Goal: Navigation & Orientation: Find specific page/section

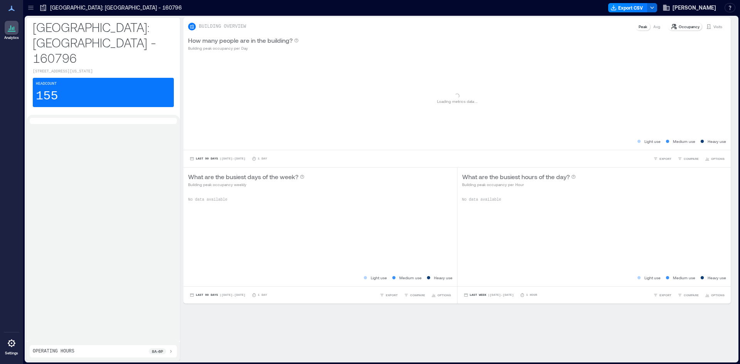
click at [12, 10] on icon at bounding box center [11, 8] width 6 height 5
click at [32, 6] on icon at bounding box center [30, 6] width 5 height 1
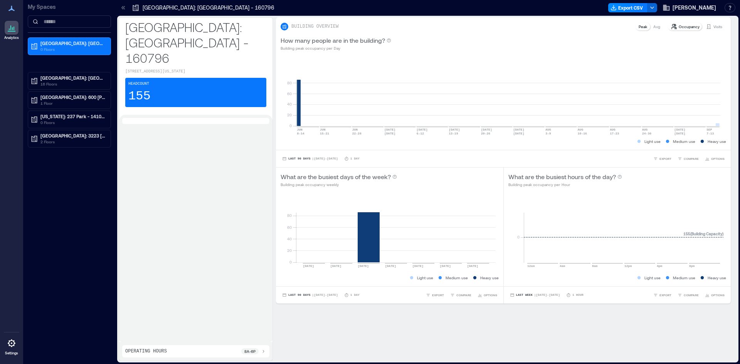
click at [182, 161] on div at bounding box center [195, 228] width 147 height 221
click at [692, 8] on span "[PERSON_NAME]" at bounding box center [695, 8] width 44 height 8
click at [178, 167] on div at bounding box center [195, 228] width 147 height 221
click at [11, 14] on div at bounding box center [12, 9] width 14 height 14
click at [10, 12] on icon at bounding box center [11, 8] width 9 height 9
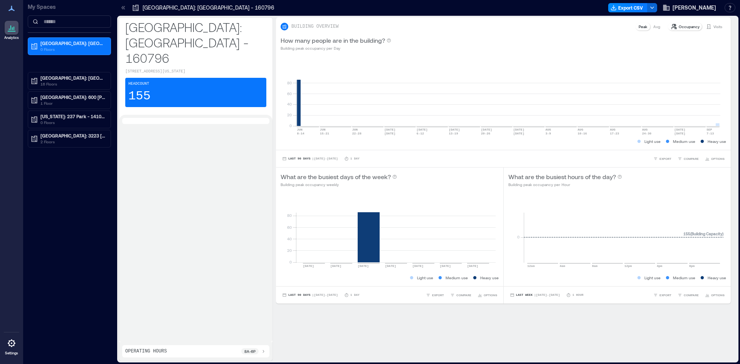
click at [3, 36] on link "Analytics" at bounding box center [11, 31] width 19 height 24
click at [17, 32] on div at bounding box center [12, 28] width 14 height 14
click at [67, 20] on input at bounding box center [69, 21] width 83 height 12
click at [39, 11] on div "My Spaces" at bounding box center [69, 16] width 83 height 33
click at [125, 10] on icon at bounding box center [124, 8] width 8 height 8
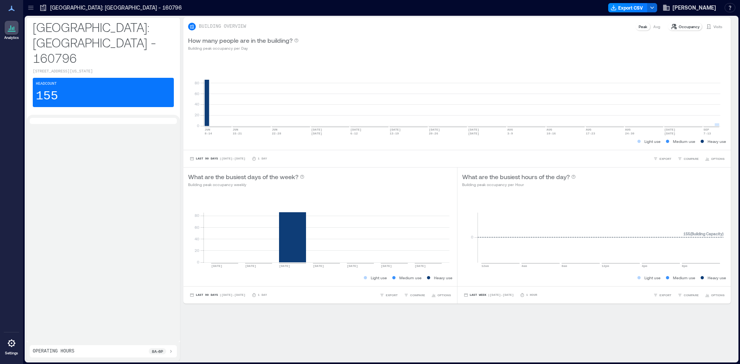
click at [29, 10] on icon at bounding box center [31, 8] width 8 height 8
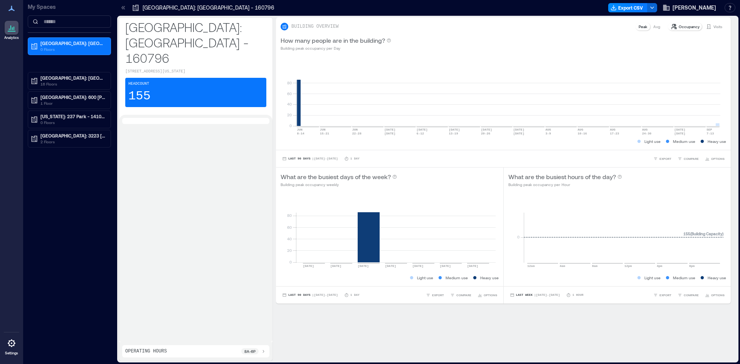
click at [35, 6] on p "My Spaces" at bounding box center [69, 7] width 83 height 8
click at [170, 124] on div at bounding box center [195, 228] width 147 height 221
click at [10, 345] on icon at bounding box center [11, 343] width 9 height 9
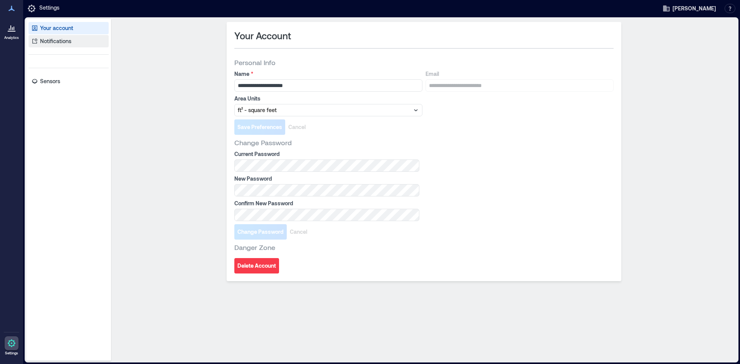
click at [51, 43] on p "Notifications" at bounding box center [55, 41] width 31 height 8
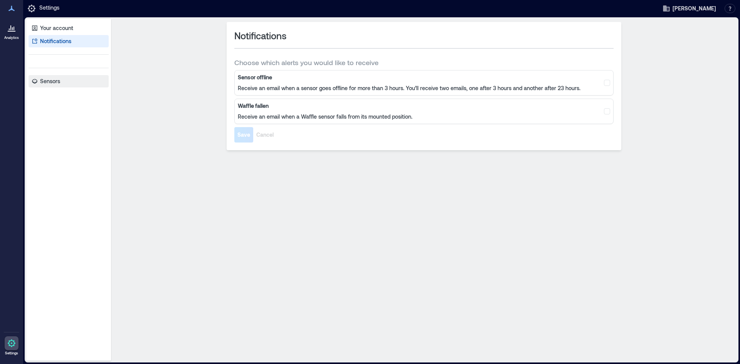
click at [49, 83] on p "Sensors" at bounding box center [50, 82] width 20 height 8
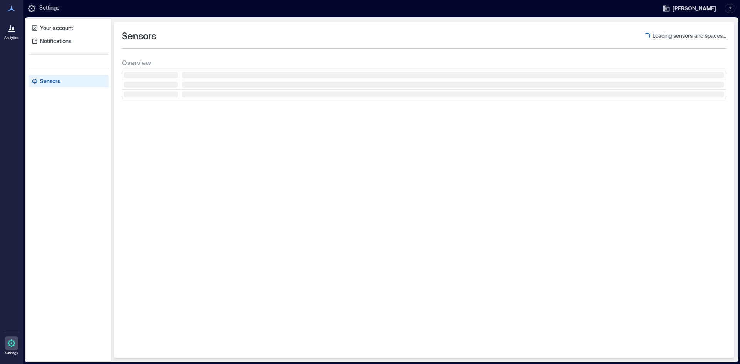
click at [14, 39] on p "Analytics" at bounding box center [11, 37] width 15 height 5
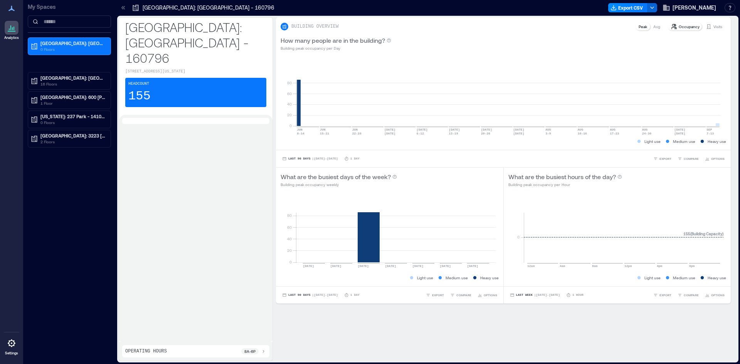
click at [13, 16] on div "Analytics" at bounding box center [11, 22] width 19 height 41
click at [12, 7] on icon at bounding box center [11, 8] width 6 height 5
